Goal: Task Accomplishment & Management: Complete application form

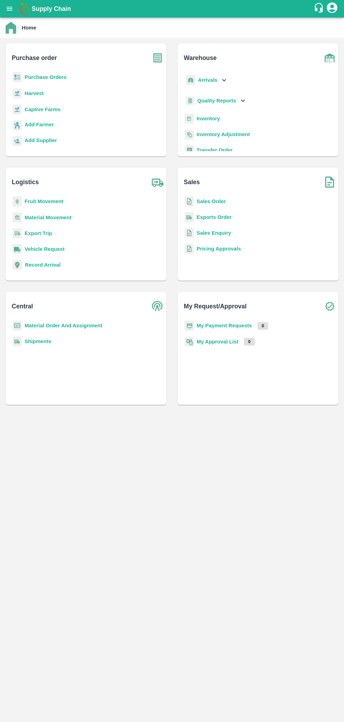
click at [207, 201] on b "Sales Order" at bounding box center [210, 201] width 29 height 6
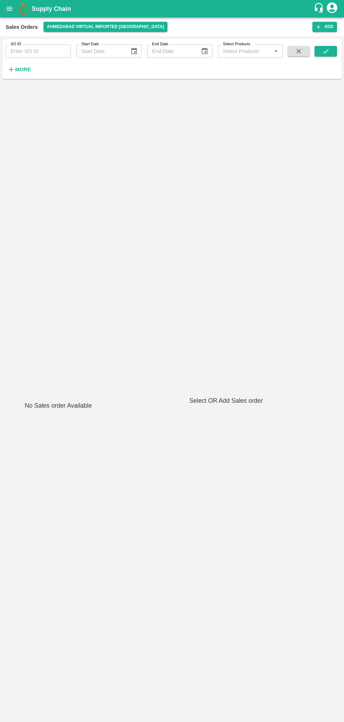
click at [321, 24] on icon "button" at bounding box center [318, 27] width 6 height 6
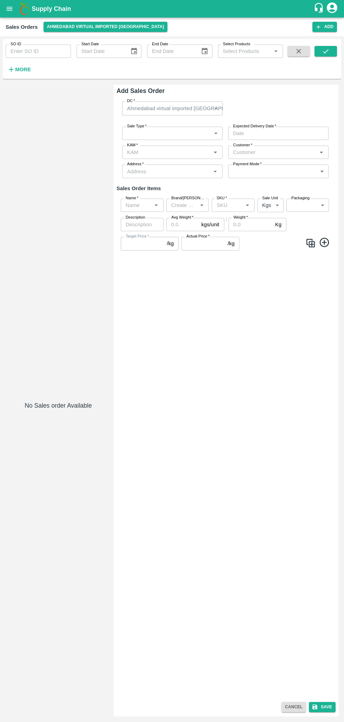
type input "Laxit narottambhai khakhkhar"
click at [214, 138] on body "Supply Chain Sales Orders [GEOGRAPHIC_DATA] virtual imported [GEOGRAPHIC_DATA] …" at bounding box center [172, 361] width 344 height 722
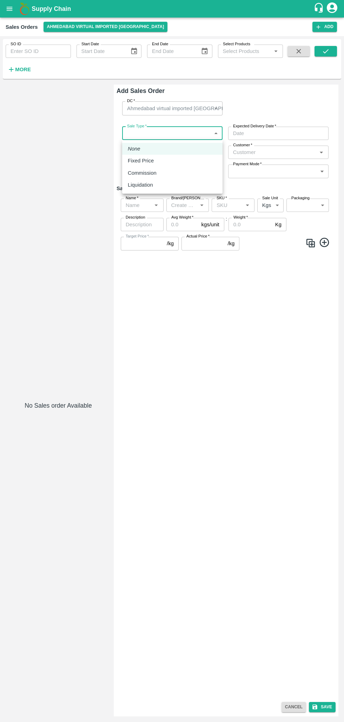
click at [155, 161] on div "Fixed Price" at bounding box center [142, 161] width 29 height 8
type input "1"
click at [258, 134] on input "Expected Delivery Date   *" at bounding box center [275, 133] width 95 height 13
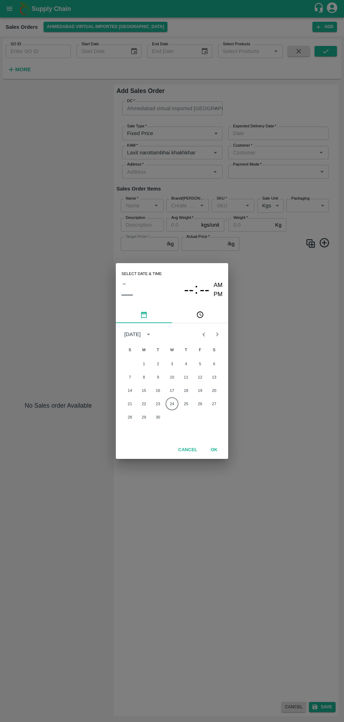
click at [172, 404] on button "24" at bounding box center [172, 403] width 13 height 13
type input "[DATE] 12:00 AM"
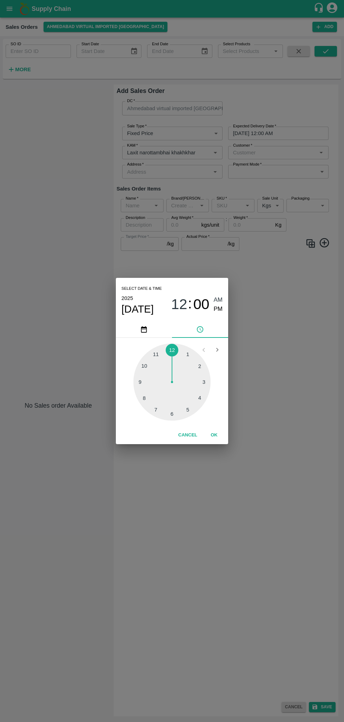
click at [218, 439] on button "OK" at bounding box center [214, 435] width 22 height 12
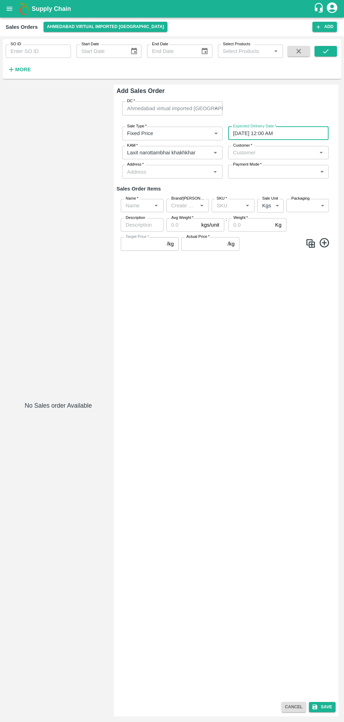
click at [306, 153] on input "Customer   *" at bounding box center [272, 152] width 85 height 9
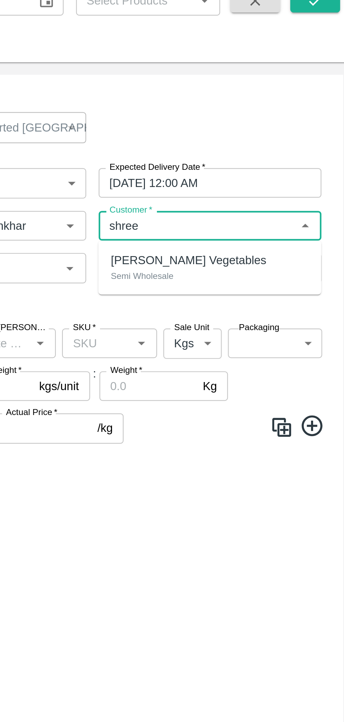
click at [259, 169] on p "[PERSON_NAME] Vegetables" at bounding box center [269, 168] width 70 height 8
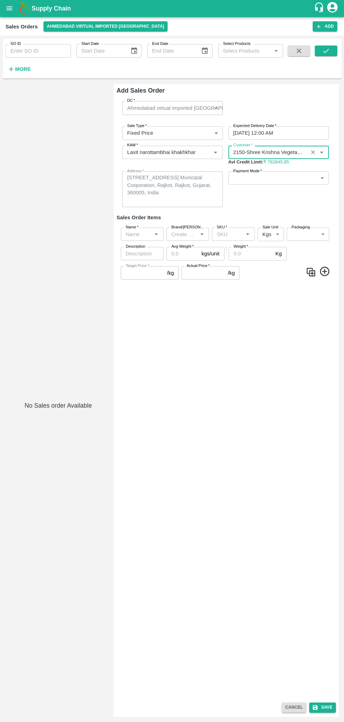
type input "2150-Shree Krishna Vegetables"
click at [315, 176] on body "Supply Chain Sales Orders [GEOGRAPHIC_DATA] virtual imported [GEOGRAPHIC_DATA] …" at bounding box center [172, 361] width 344 height 722
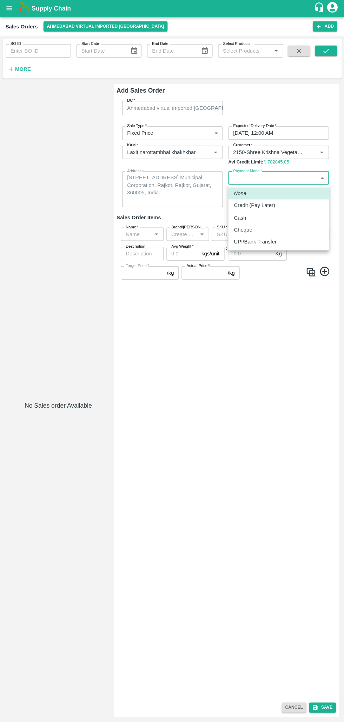
click at [277, 207] on div "Credit (Pay Later)" at bounding box center [256, 206] width 45 height 8
type input "credit"
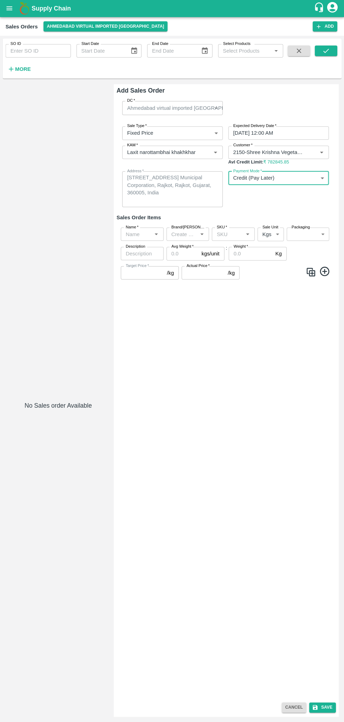
click at [151, 232] on div at bounding box center [155, 234] width 8 height 9
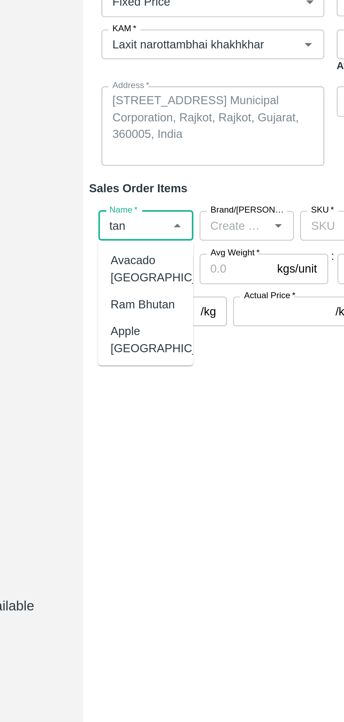
click at [135, 255] on div "Avacado [GEOGRAPHIC_DATA]" at bounding box center [153, 254] width 54 height 16
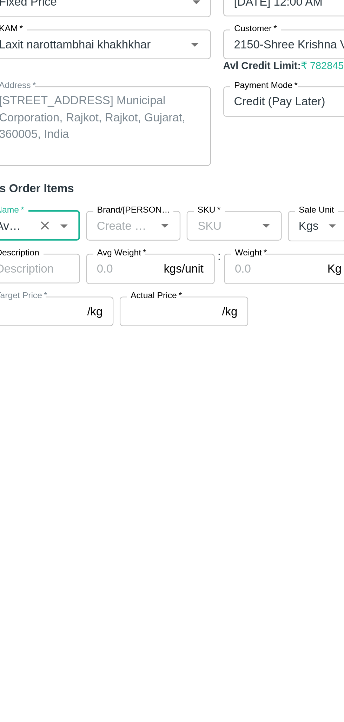
click at [246, 235] on icon "Open" at bounding box center [247, 234] width 8 height 8
type input "Avacado [GEOGRAPHIC_DATA]"
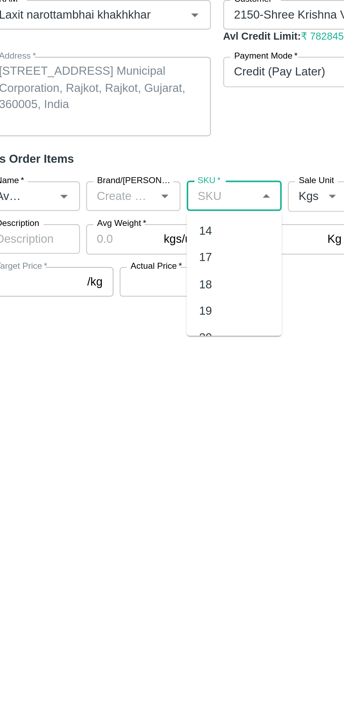
click at [234, 275] on div "18" at bounding box center [232, 274] width 43 height 12
type input "18"
type input "247.5"
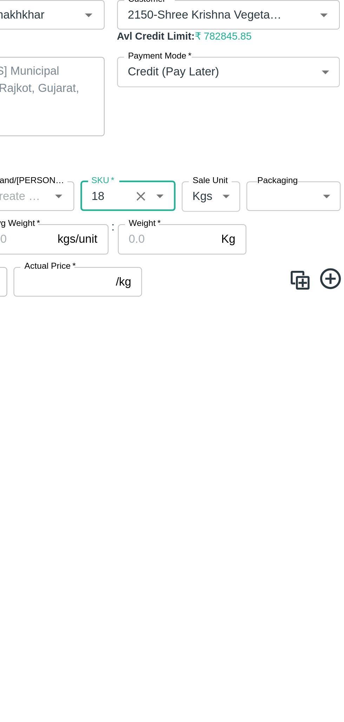
click at [276, 234] on body "Supply Chain Sales Orders [GEOGRAPHIC_DATA] virtual imported [GEOGRAPHIC_DATA] …" at bounding box center [172, 361] width 344 height 722
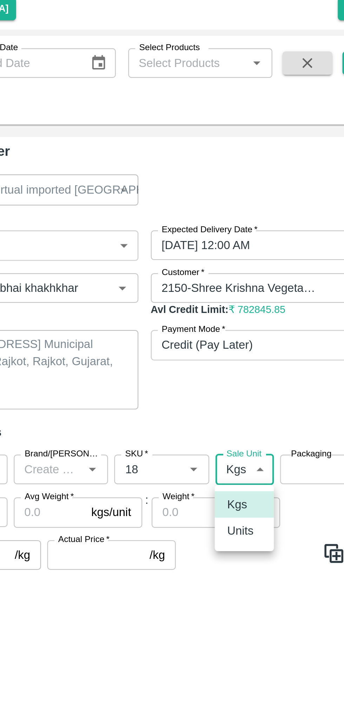
click at [268, 265] on p "Units" at bounding box center [268, 262] width 12 height 8
type input "2"
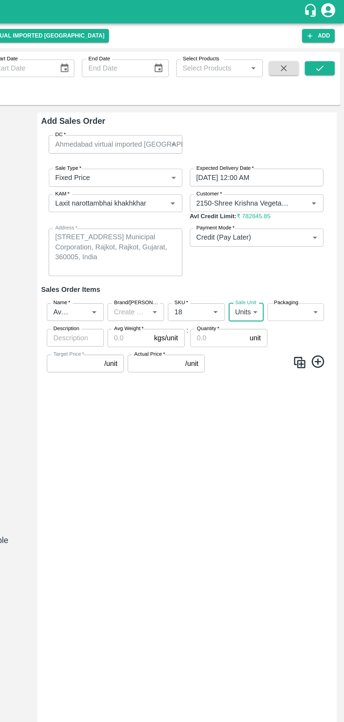
click at [314, 236] on body "Supply Chain Sales Orders [GEOGRAPHIC_DATA] virtual imported [GEOGRAPHIC_DATA] …" at bounding box center [172, 361] width 344 height 722
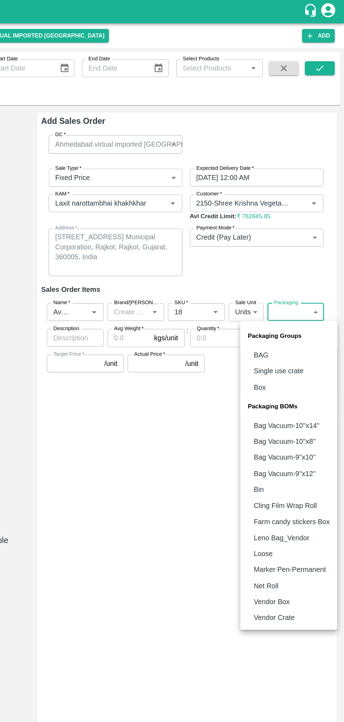
click at [301, 450] on p "Vendor Box" at bounding box center [289, 452] width 27 height 8
type input "BOM/276"
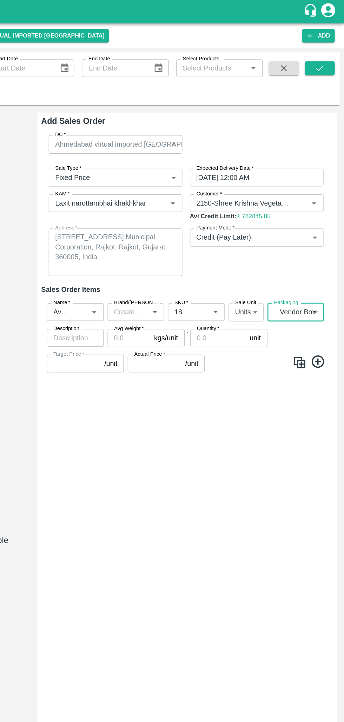
click at [189, 254] on input "Avg Weight   *" at bounding box center [182, 253] width 32 height 13
type input "5"
type input "1237.5"
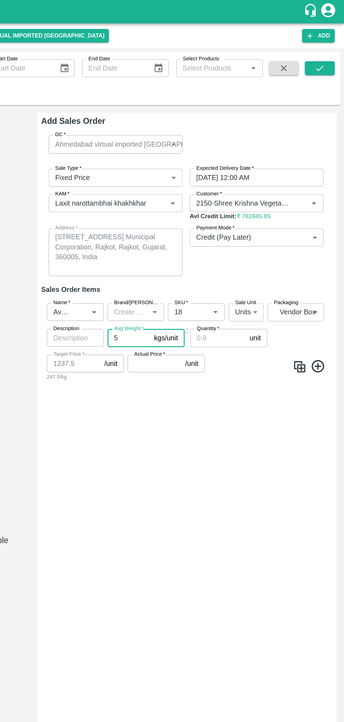
type input "5"
click at [257, 251] on input "Quantity   *" at bounding box center [249, 253] width 42 height 13
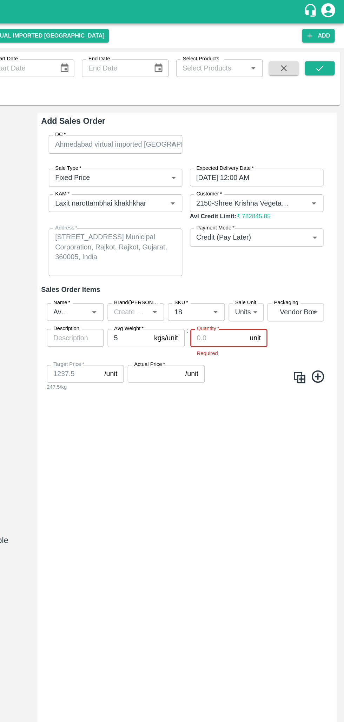
click at [250, 252] on input "Quantity   *" at bounding box center [249, 253] width 42 height 13
type input "8"
click at [205, 278] on input "Actual Price   *" at bounding box center [201, 278] width 40 height 13
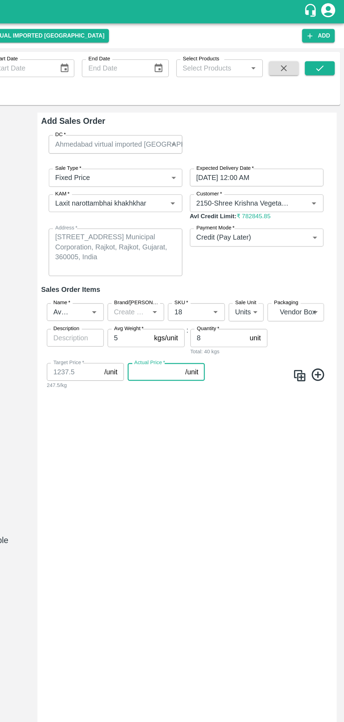
type input "1"
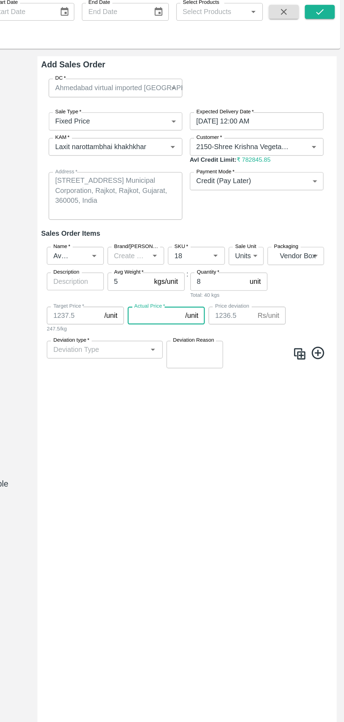
type input "5"
type input "1232.5"
type input "500"
type input "737.5"
click at [202, 303] on icon "Open" at bounding box center [200, 305] width 8 height 8
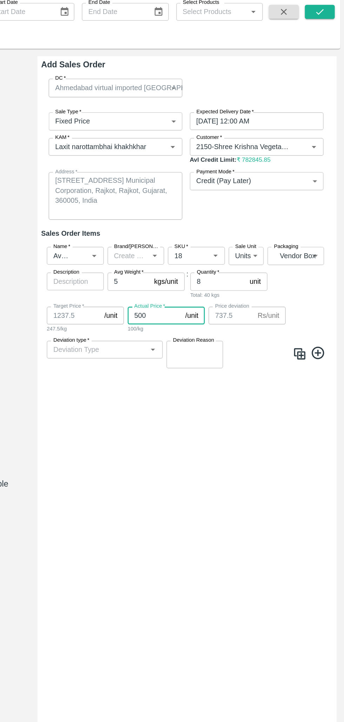
type input "500"
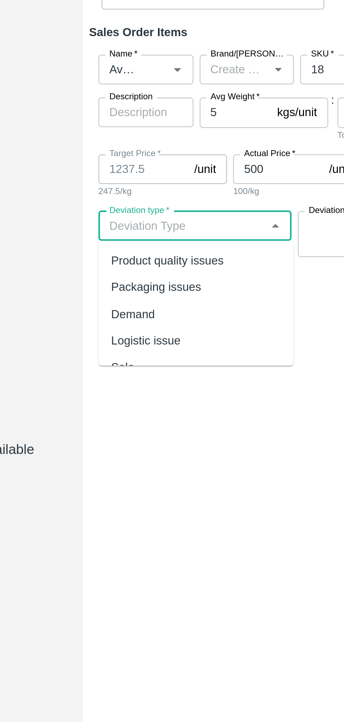
click at [154, 345] on div "Demand" at bounding box center [165, 344] width 88 height 12
type input "Demand"
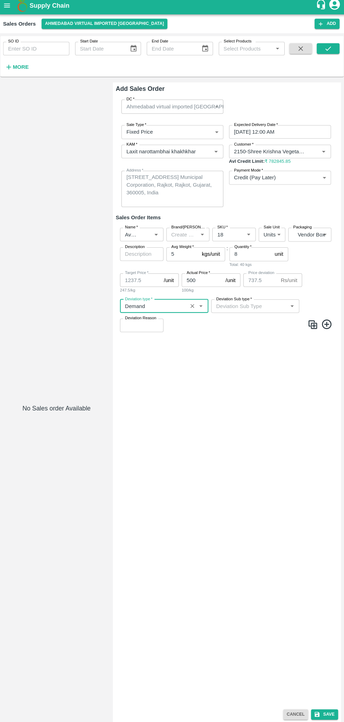
click at [321, 705] on button "Save" at bounding box center [322, 707] width 27 height 10
click at [277, 306] on input "Deviation Sub type   *" at bounding box center [248, 304] width 71 height 9
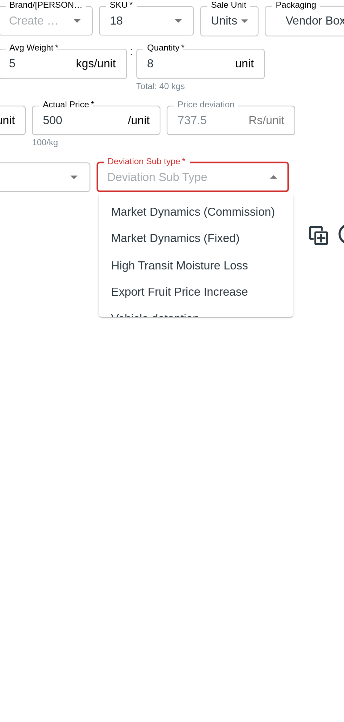
click at [272, 345] on div "High Transit Moisture Loss" at bounding box center [248, 345] width 62 height 8
type input "High Transit Moisture Loss"
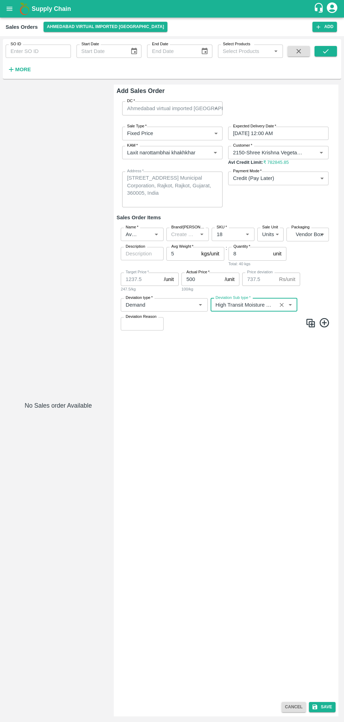
click at [323, 705] on button "Save" at bounding box center [322, 707] width 27 height 10
